Goal: Transaction & Acquisition: Purchase product/service

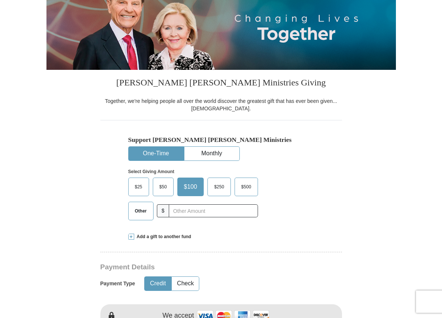
scroll to position [74, 0]
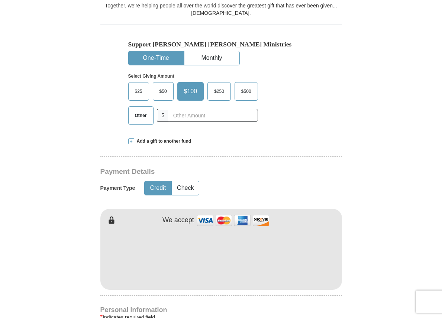
scroll to position [207, 0]
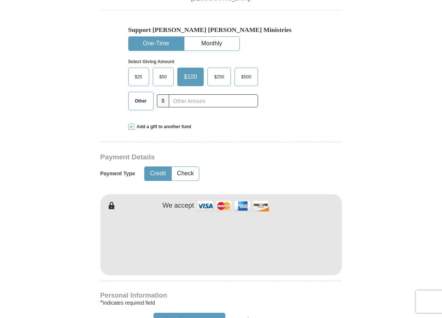
drag, startPoint x: 130, startPoint y: 127, endPoint x: 168, endPoint y: 136, distance: 39.4
click at [130, 127] on span at bounding box center [131, 127] width 6 height 6
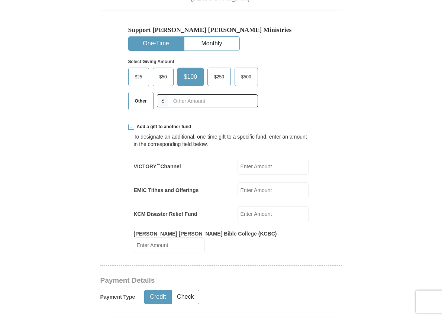
click at [162, 71] on label "$50" at bounding box center [163, 77] width 20 height 18
click at [0, 0] on input "$50" at bounding box center [0, 0] width 0 height 0
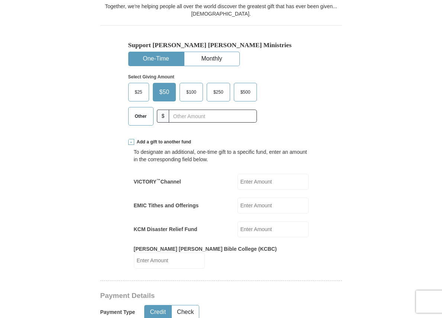
scroll to position [186, 0]
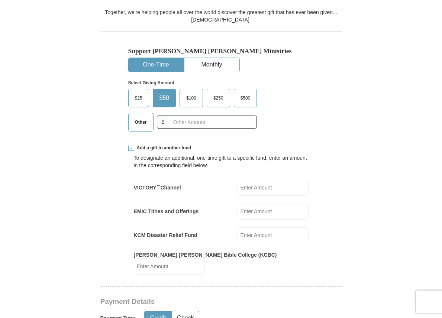
click at [131, 147] on span at bounding box center [131, 148] width 6 height 6
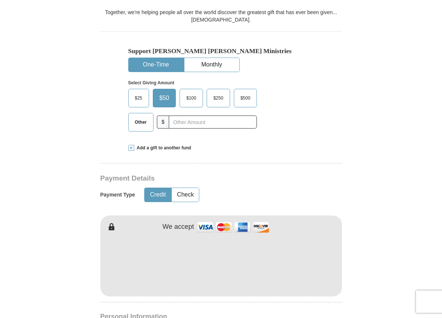
click at [131, 149] on span at bounding box center [131, 148] width 6 height 6
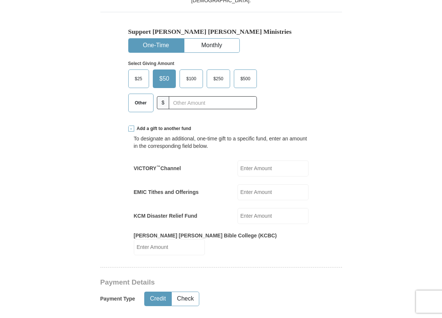
scroll to position [0, 0]
